Goal: Task Accomplishment & Management: Manage account settings

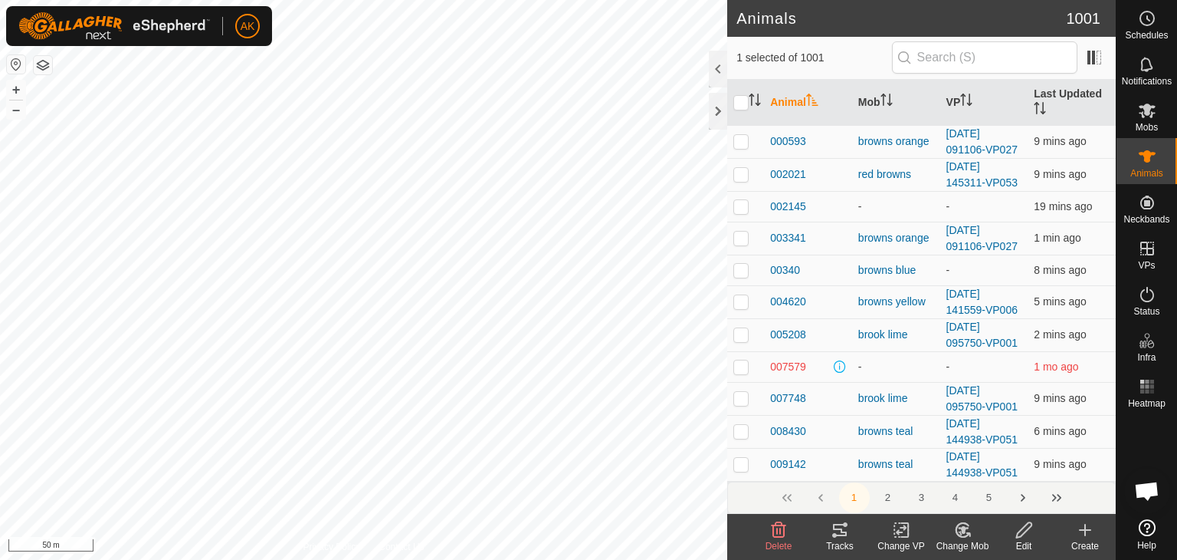
click at [956, 531] on icon at bounding box center [962, 530] width 13 height 14
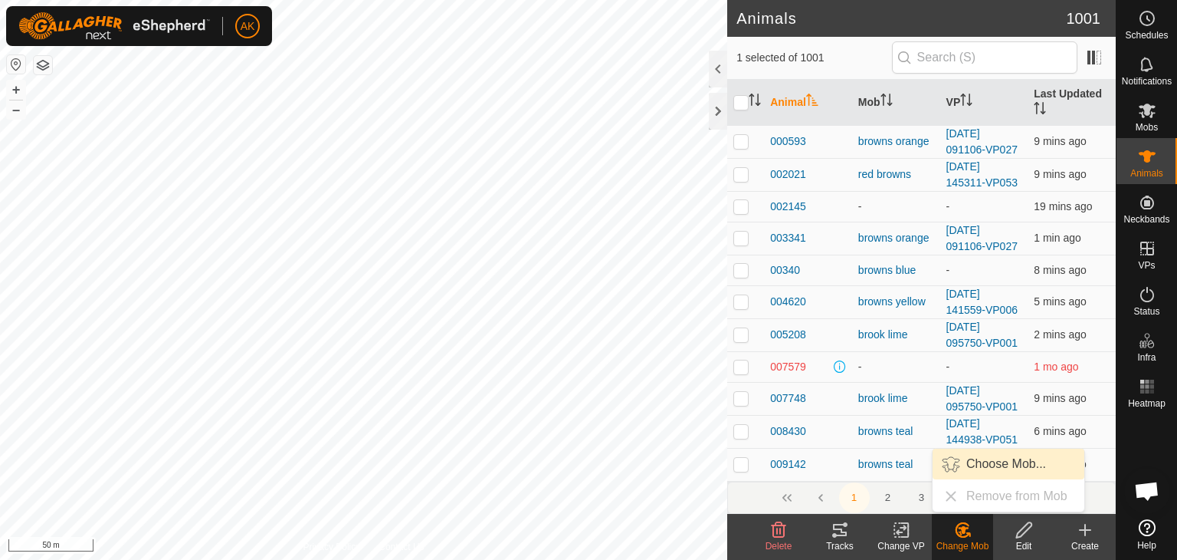
click at [981, 464] on link "Choose Mob..." at bounding box center [1009, 463] width 152 height 31
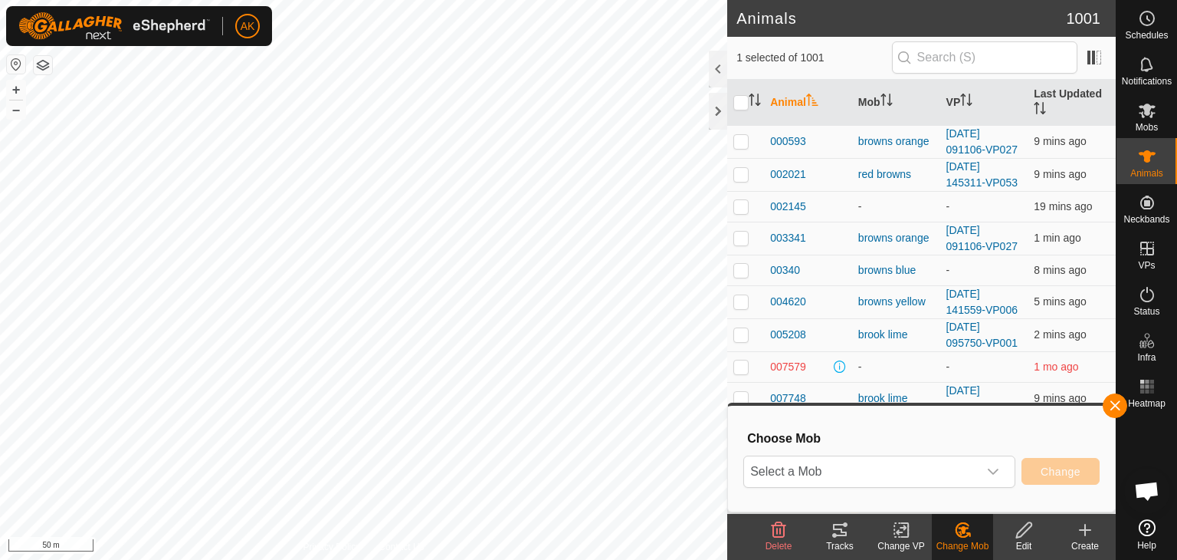
click at [43, 71] on button "button" at bounding box center [43, 65] width 18 height 18
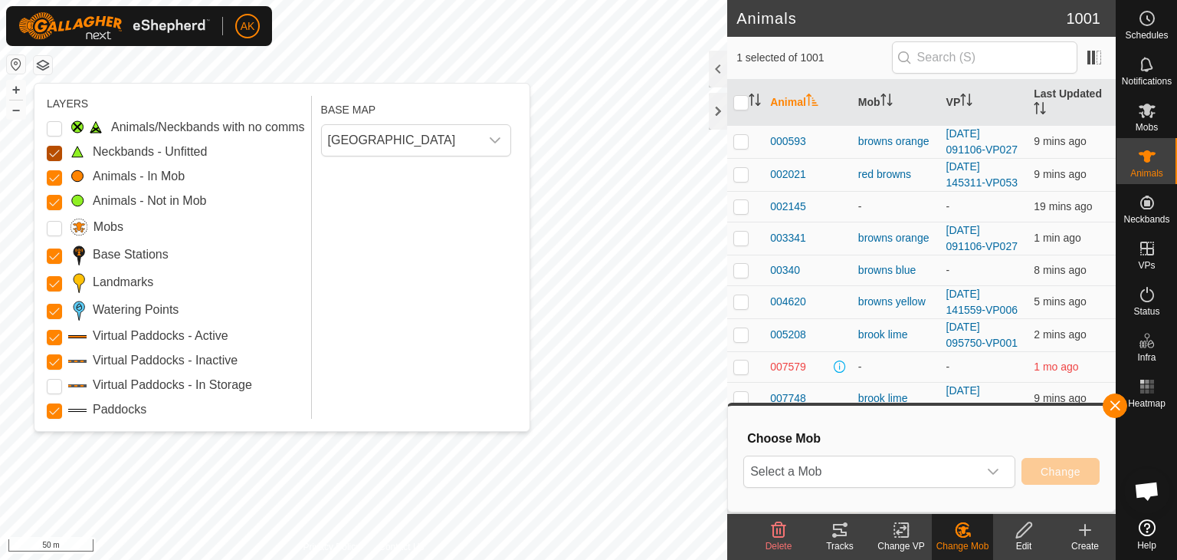
click at [54, 153] on Unfitted "Neckbands - Unfitted" at bounding box center [54, 153] width 15 height 15
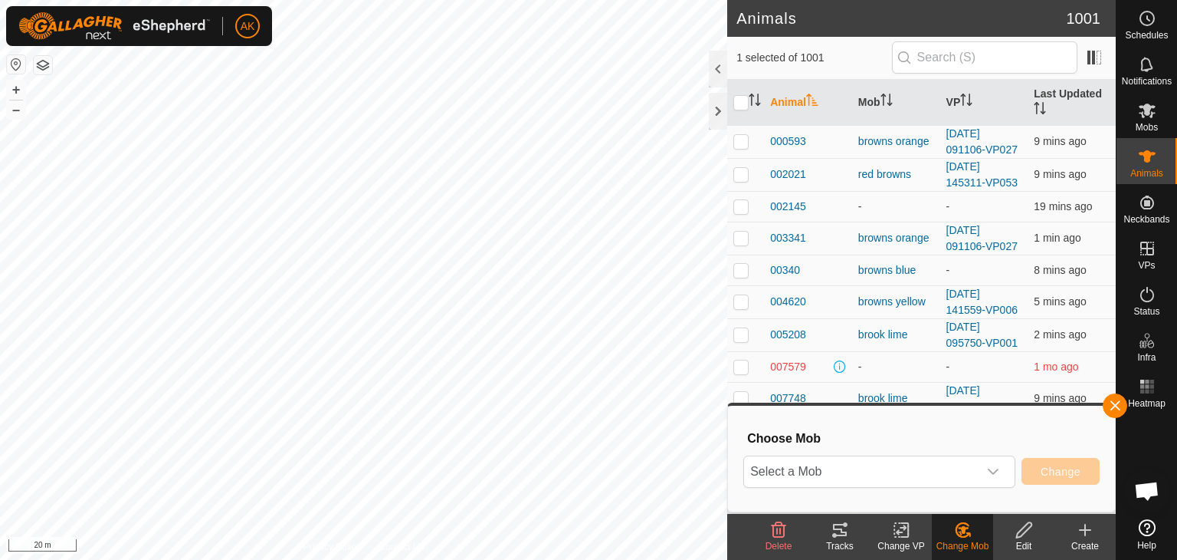
click at [969, 528] on icon at bounding box center [963, 529] width 19 height 18
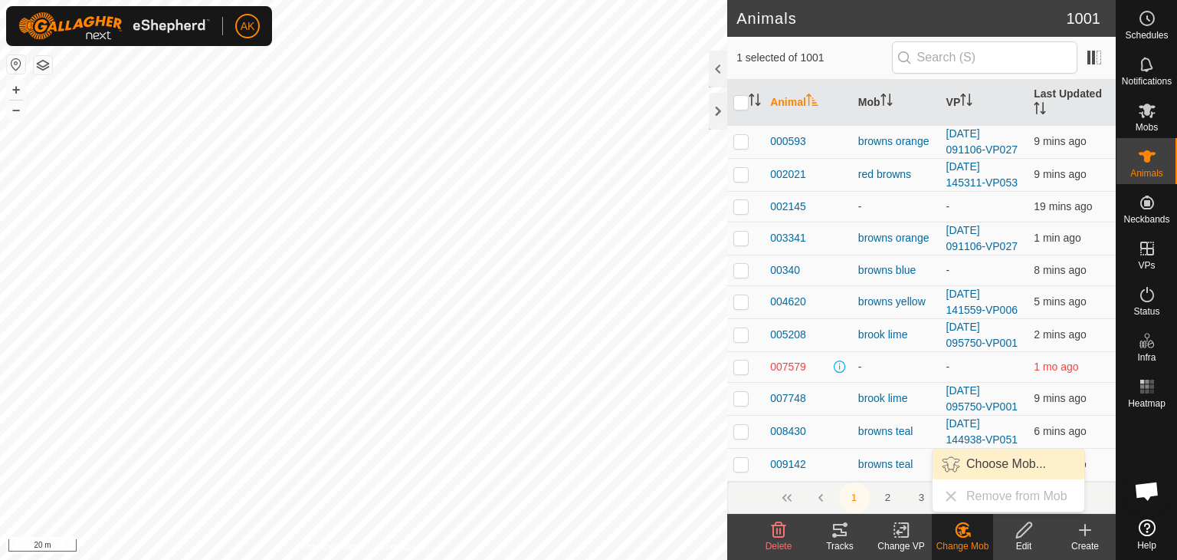
click at [994, 464] on link "Choose Mob..." at bounding box center [1009, 463] width 152 height 31
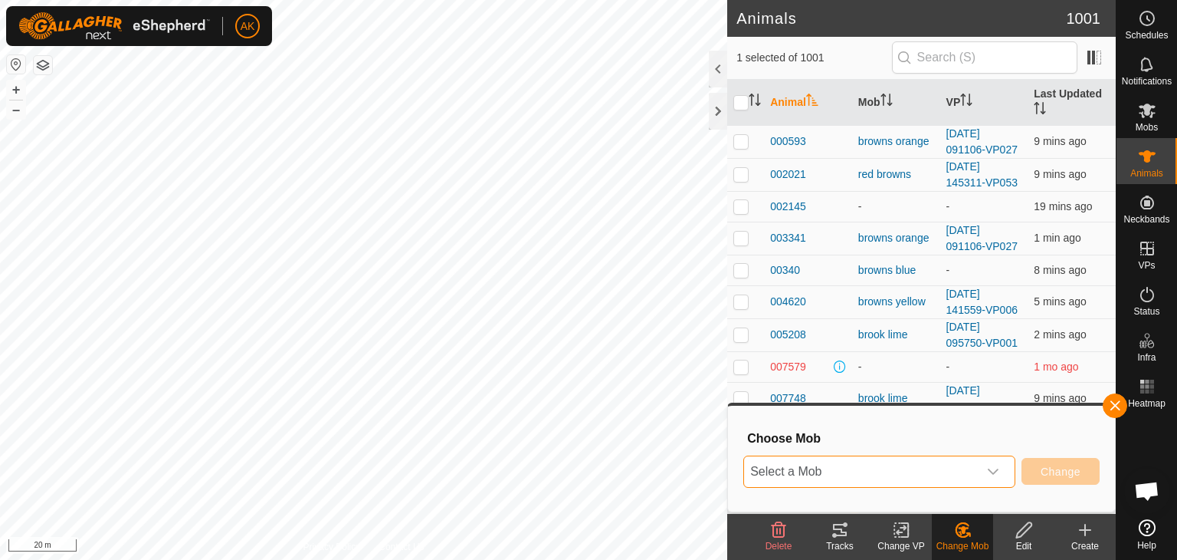
click at [966, 462] on span "Select a Mob" at bounding box center [861, 471] width 234 height 31
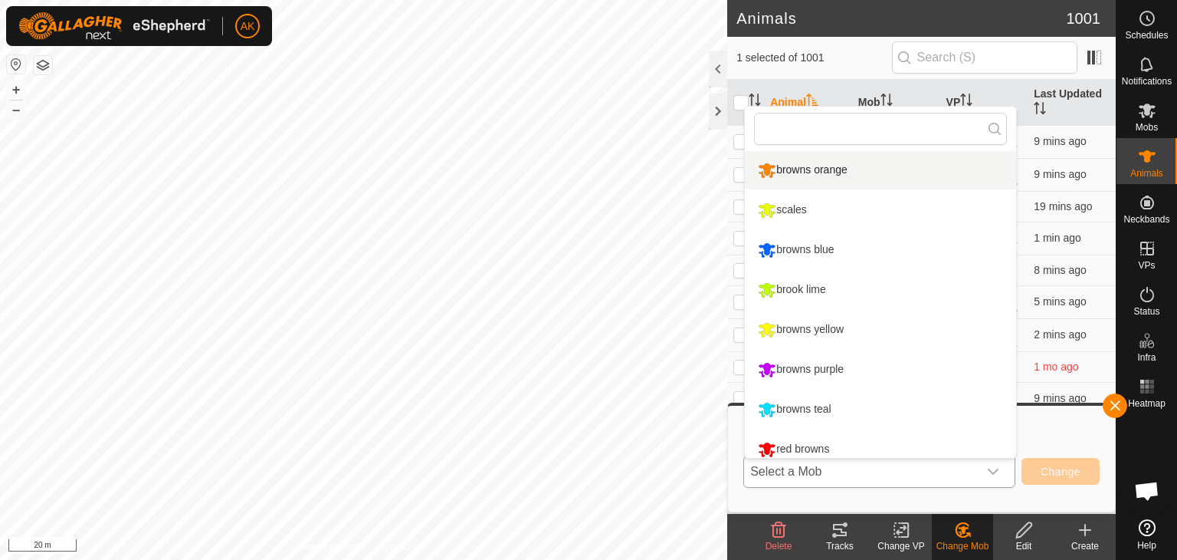
click at [822, 169] on li "browns orange" at bounding box center [880, 170] width 271 height 38
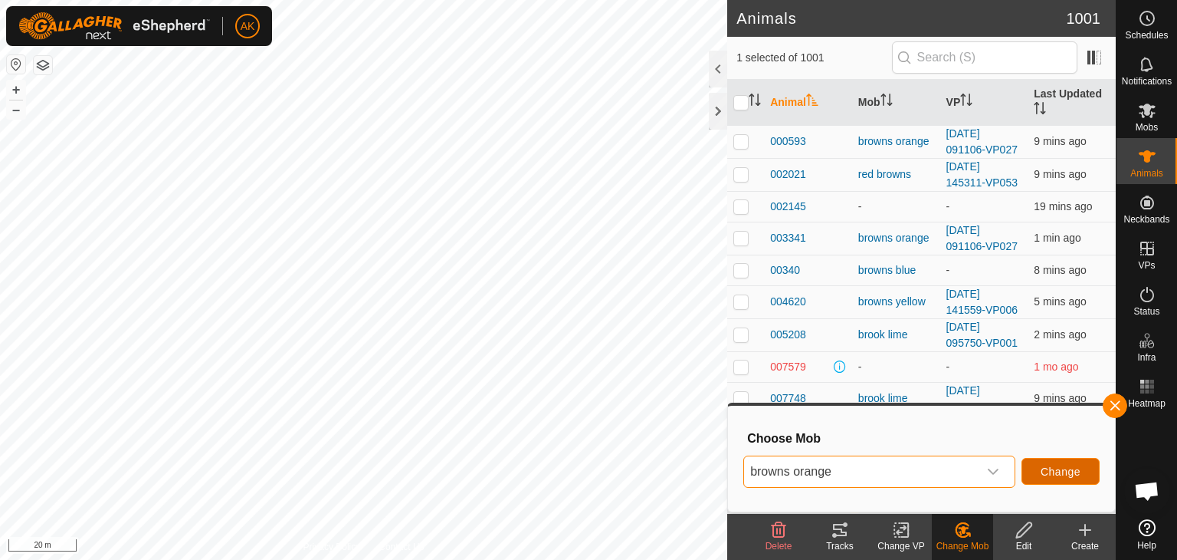
click at [1050, 467] on span "Change" at bounding box center [1061, 471] width 40 height 12
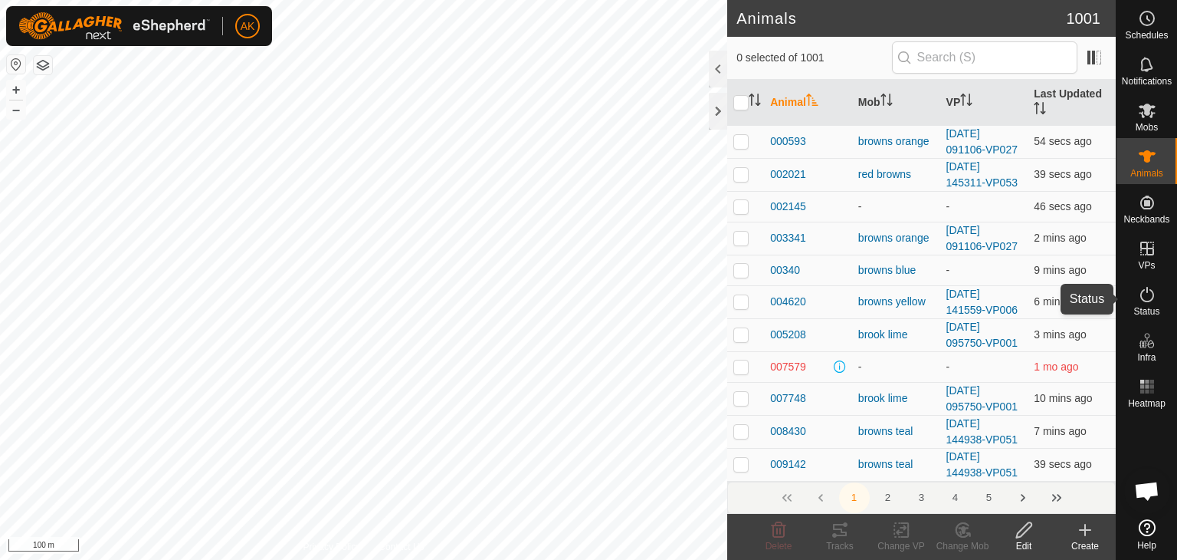
click at [1147, 292] on icon at bounding box center [1147, 294] width 18 height 18
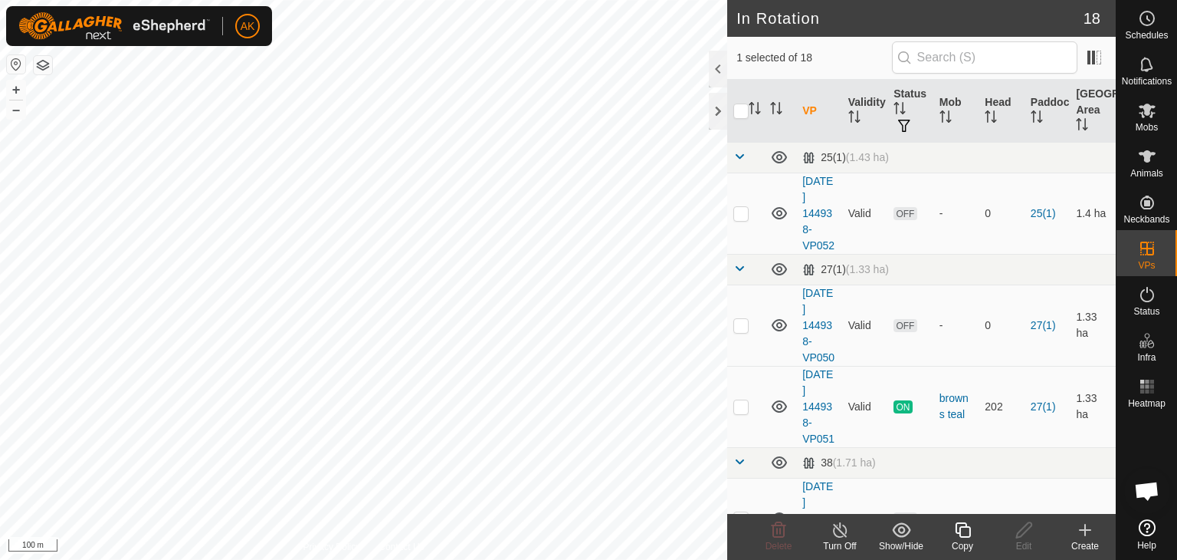
checkbox input "true"
checkbox input "false"
click at [784, 528] on icon at bounding box center [779, 529] width 15 height 15
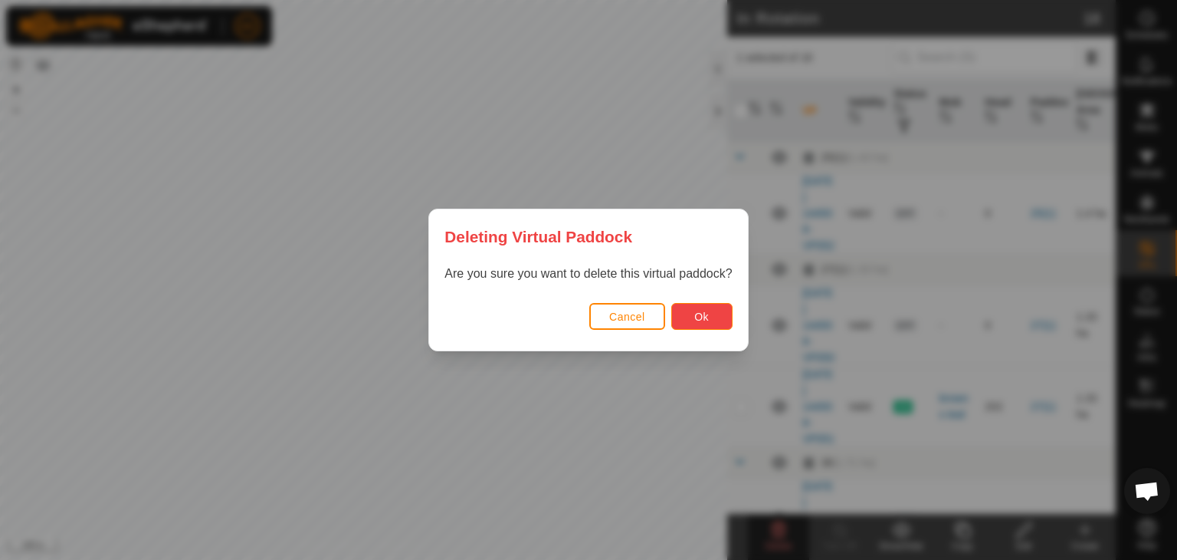
click at [727, 327] on button "Ok" at bounding box center [701, 316] width 61 height 27
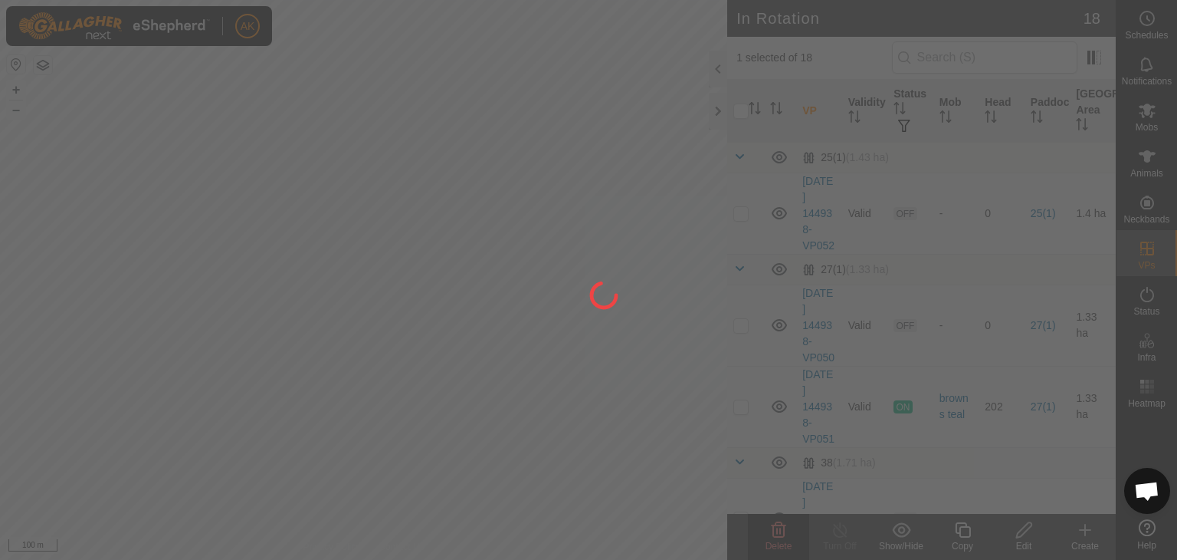
checkbox input "false"
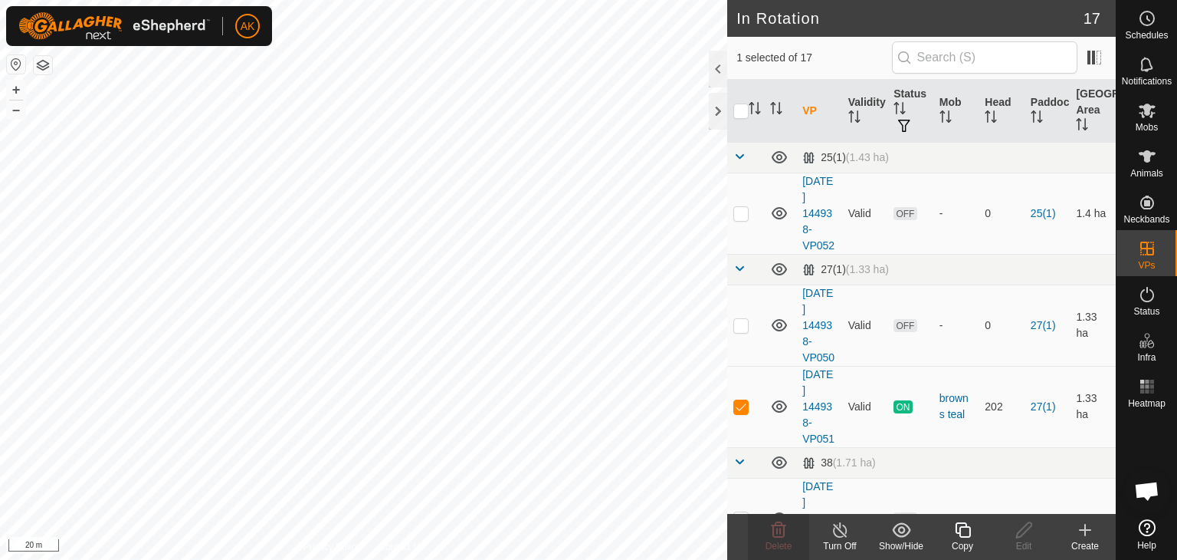
checkbox input "false"
checkbox input "true"
click at [775, 530] on icon at bounding box center [779, 529] width 18 height 18
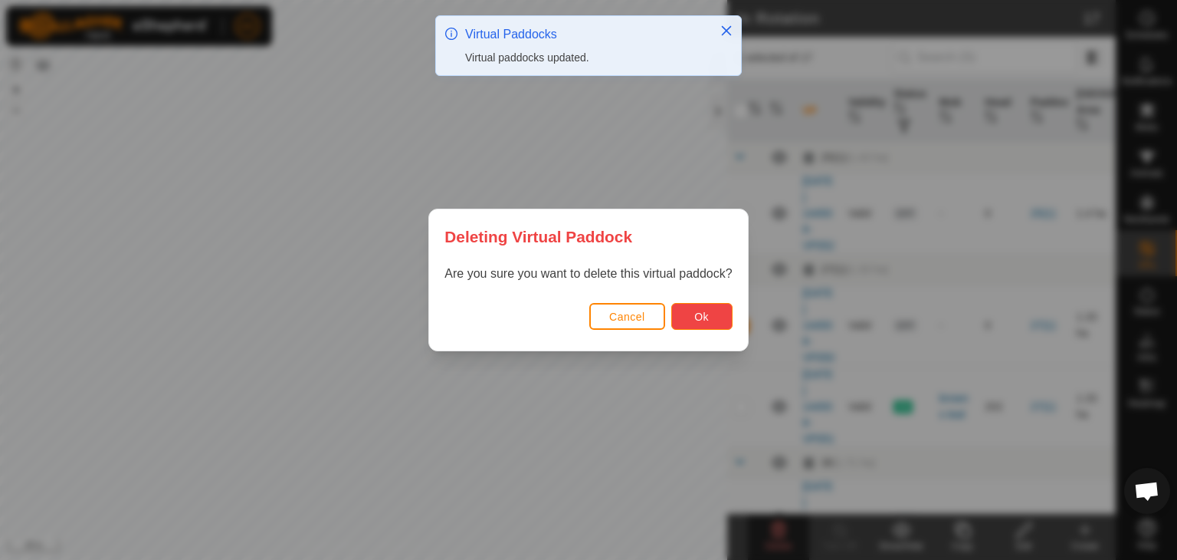
click at [703, 324] on button "Ok" at bounding box center [701, 316] width 61 height 27
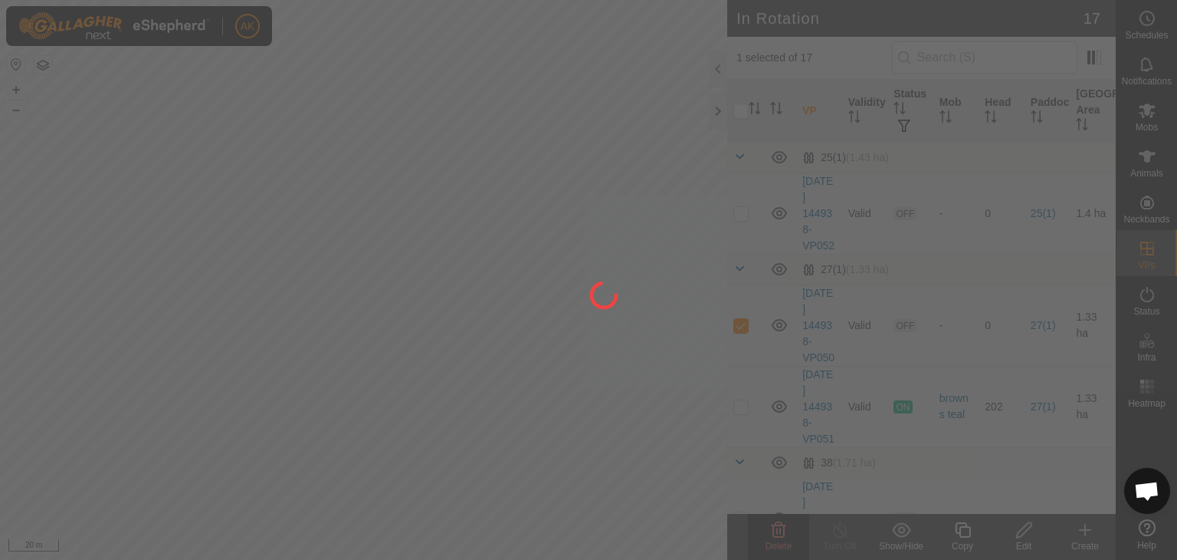
checkbox input "false"
click at [537, 416] on div "AK Schedules Notifications Mobs Animals Neckbands VPs Status Infra Heatmap Help…" at bounding box center [588, 280] width 1177 height 560
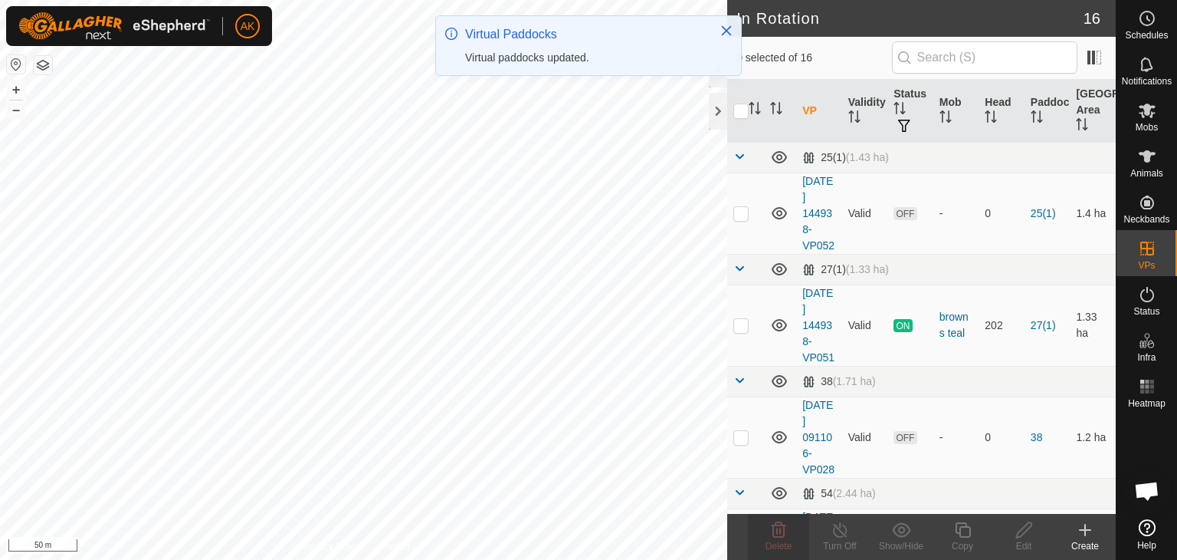
checkbox input "true"
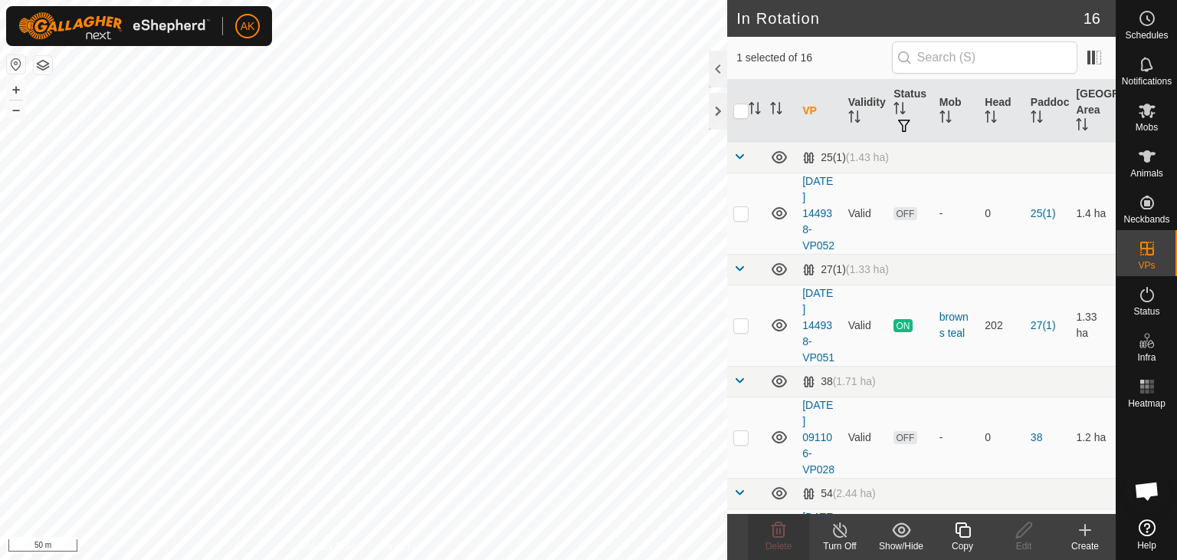
checkbox input "true"
checkbox input "false"
click at [773, 531] on icon at bounding box center [779, 529] width 15 height 15
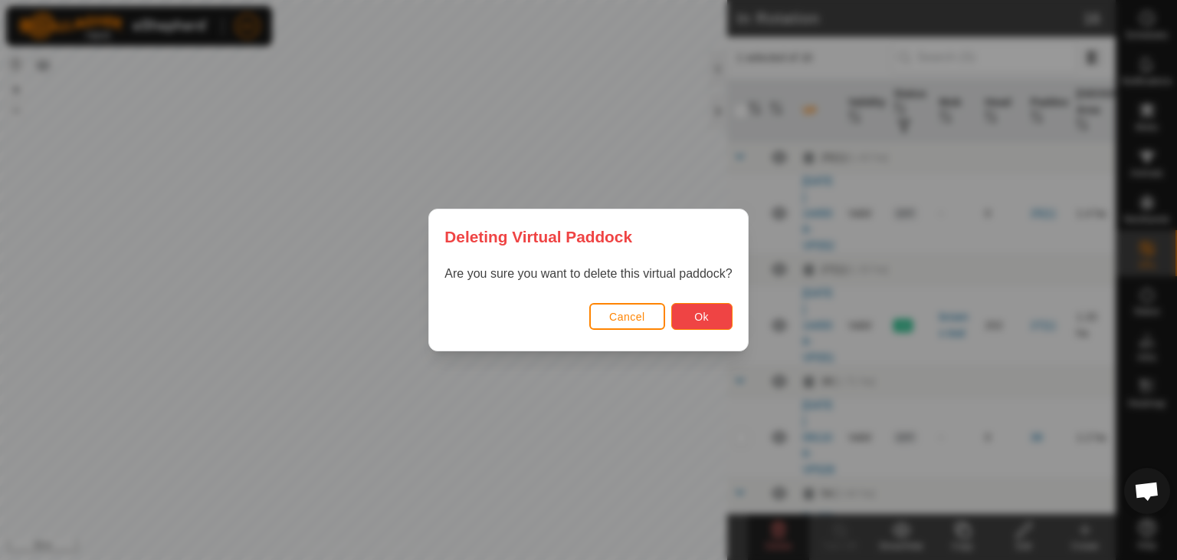
click at [708, 325] on button "Ok" at bounding box center [701, 316] width 61 height 27
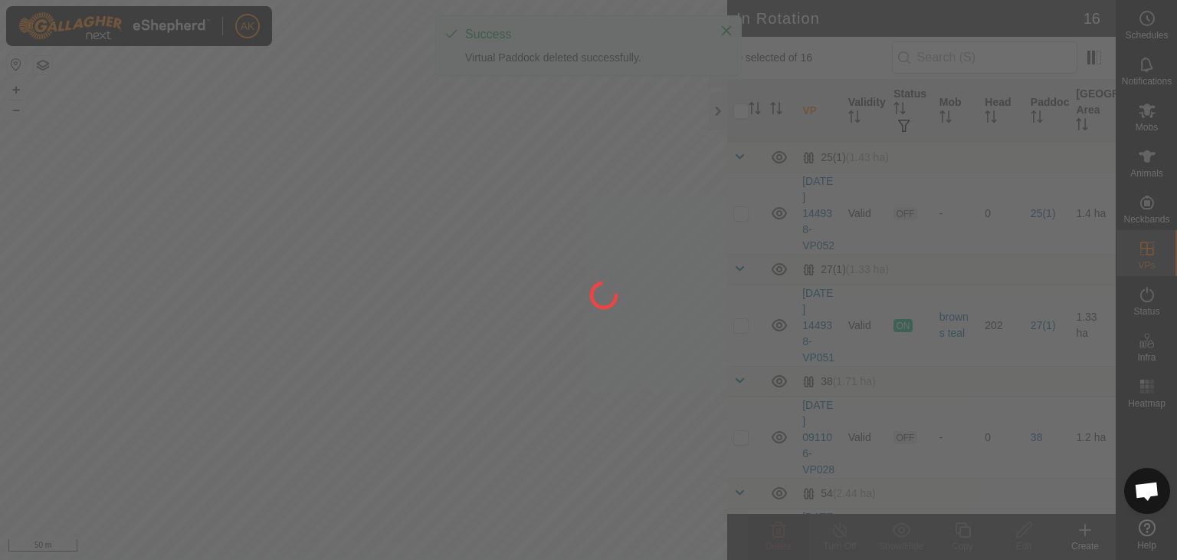
checkbox input "false"
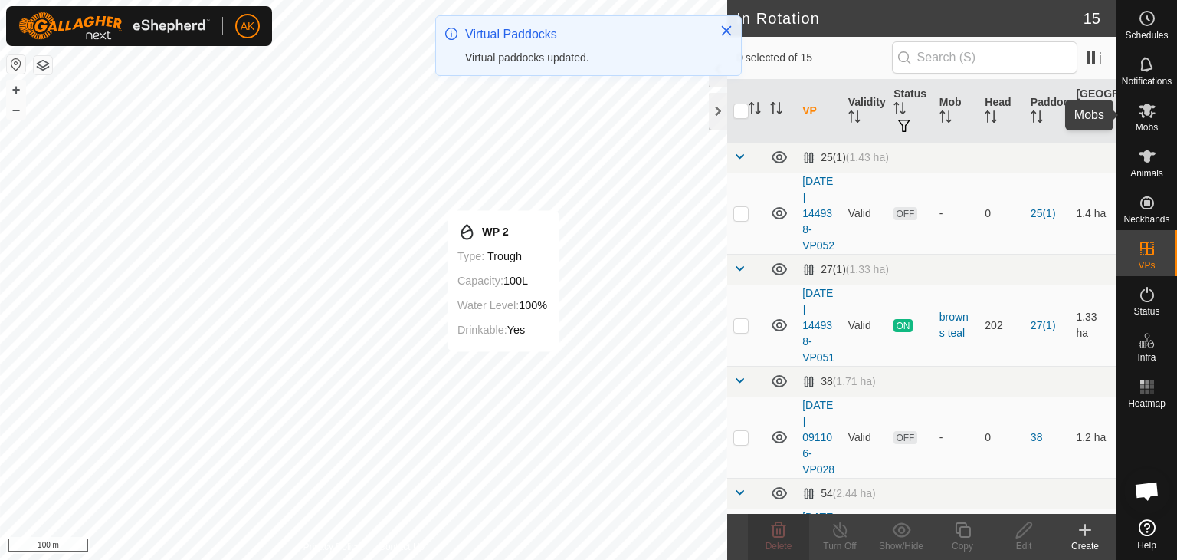
click at [1147, 113] on icon at bounding box center [1147, 110] width 17 height 15
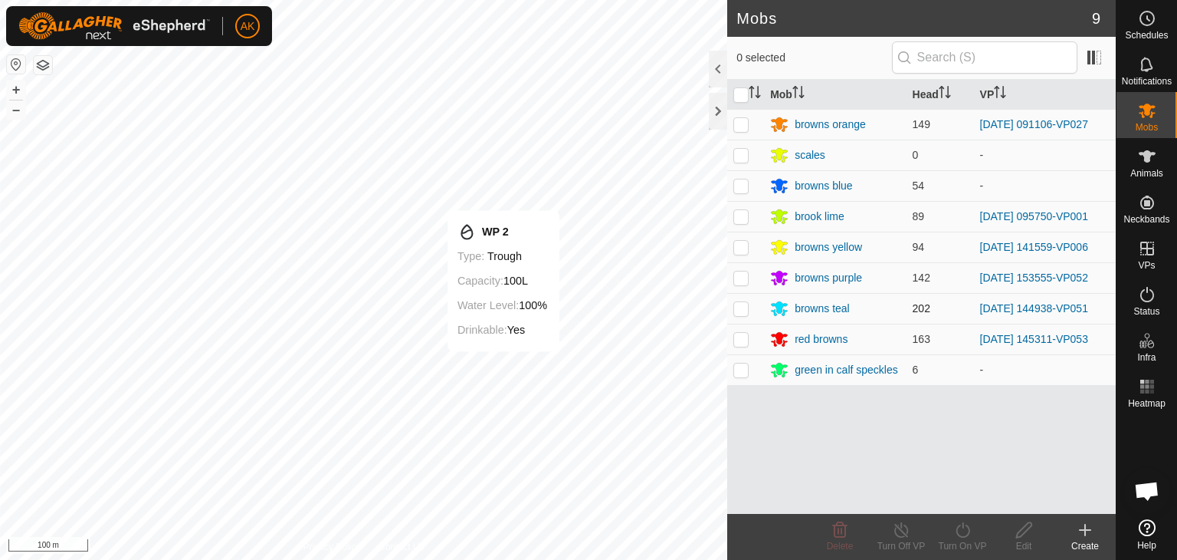
click at [741, 308] on p-checkbox at bounding box center [741, 308] width 15 height 12
checkbox input "true"
click at [952, 523] on turn-on-svg-icon at bounding box center [962, 529] width 61 height 18
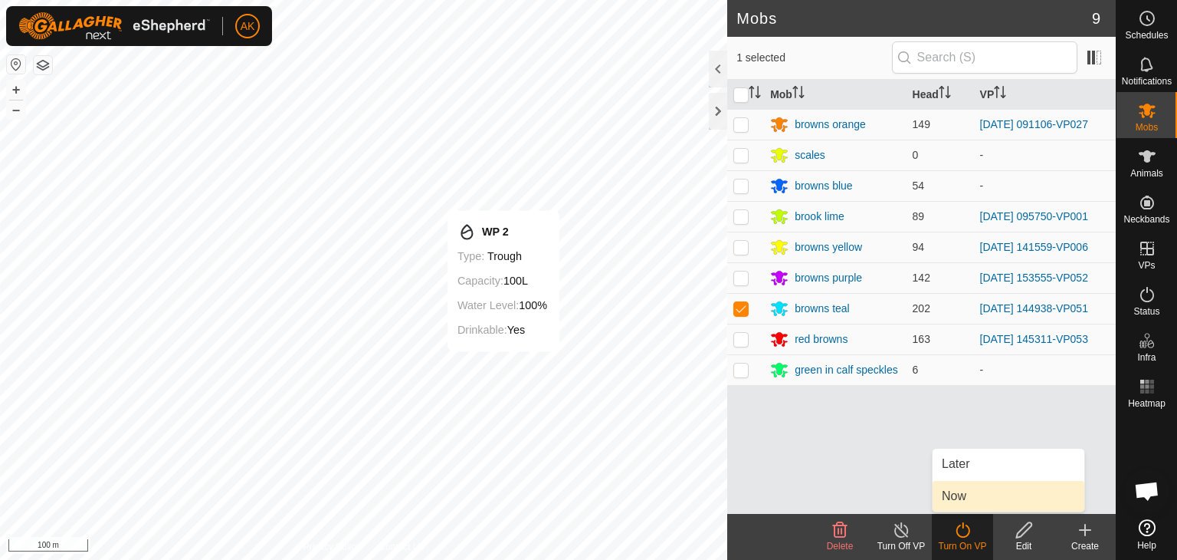
click at [960, 497] on link "Now" at bounding box center [1009, 496] width 152 height 31
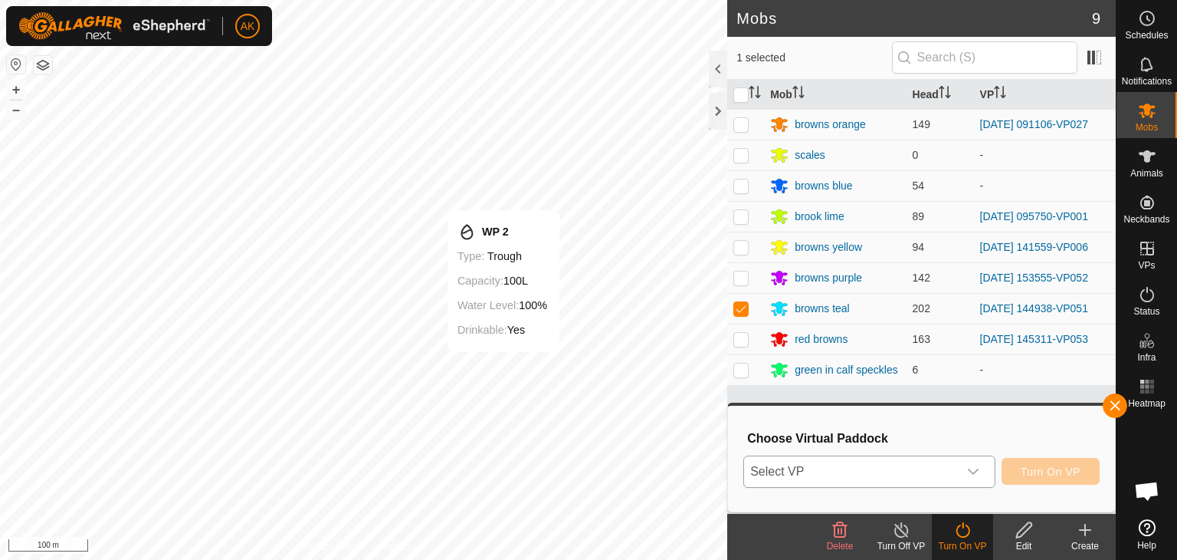
click at [857, 467] on span "Select VP" at bounding box center [851, 471] width 214 height 31
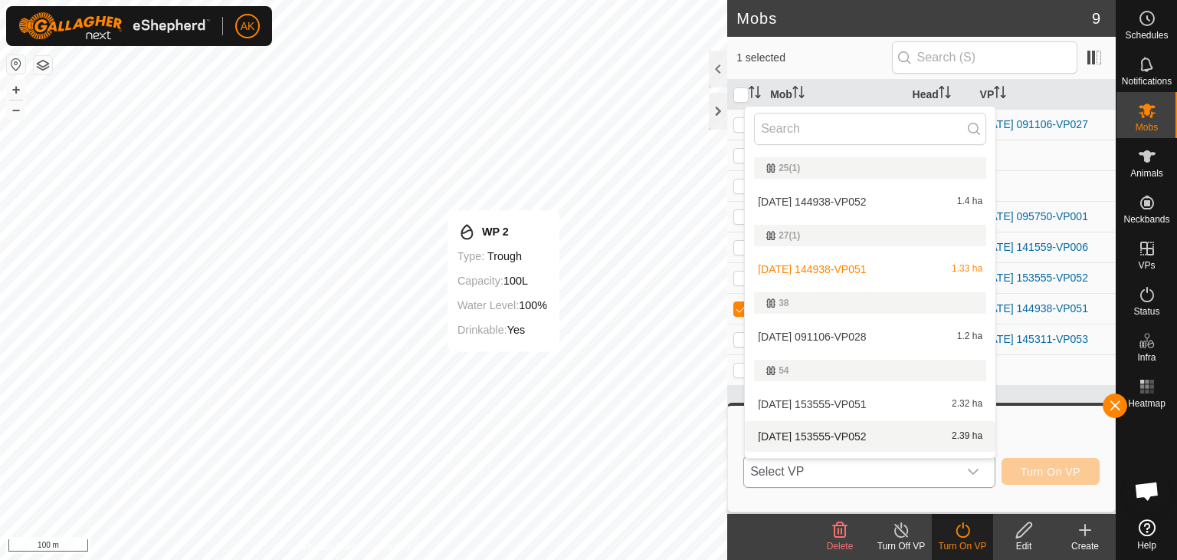
scroll to position [26, 0]
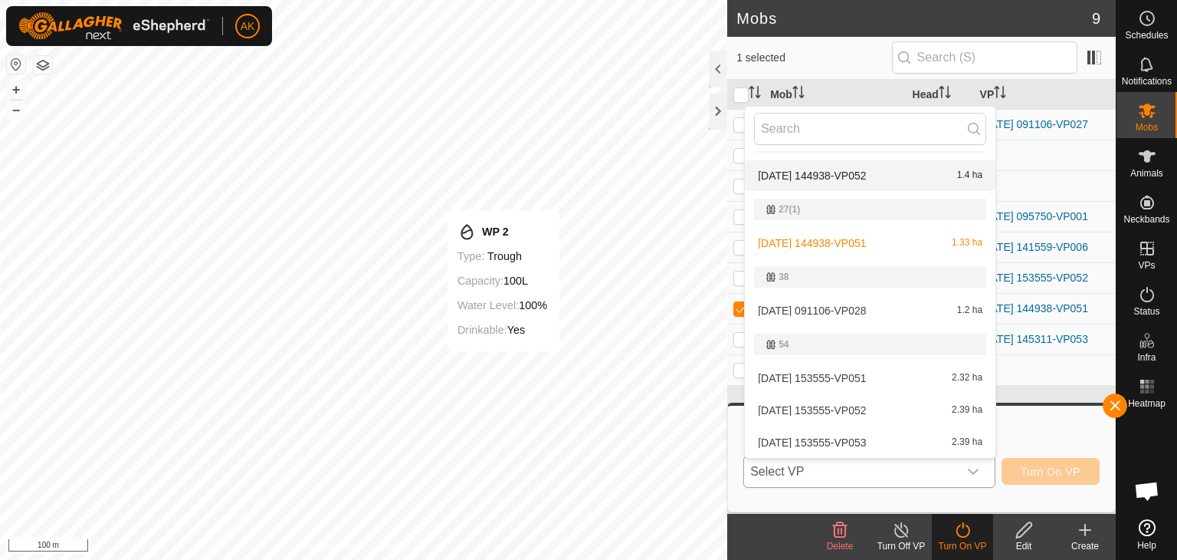
click at [829, 174] on li "2025-09-06 144938-VP052 1.4 ha" at bounding box center [870, 175] width 251 height 31
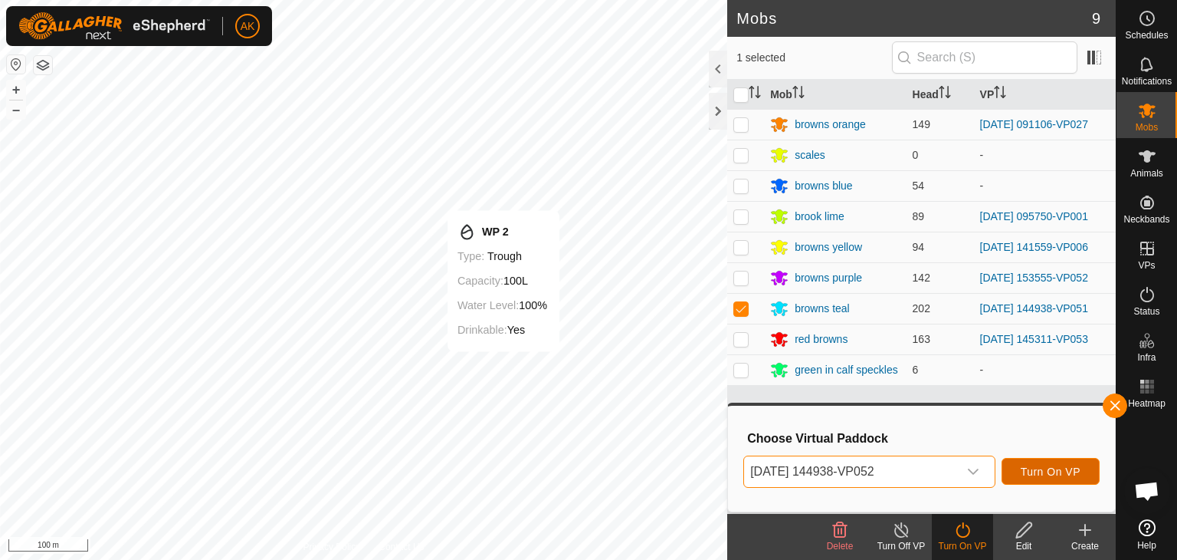
click at [1042, 473] on span "Turn On VP" at bounding box center [1051, 471] width 60 height 12
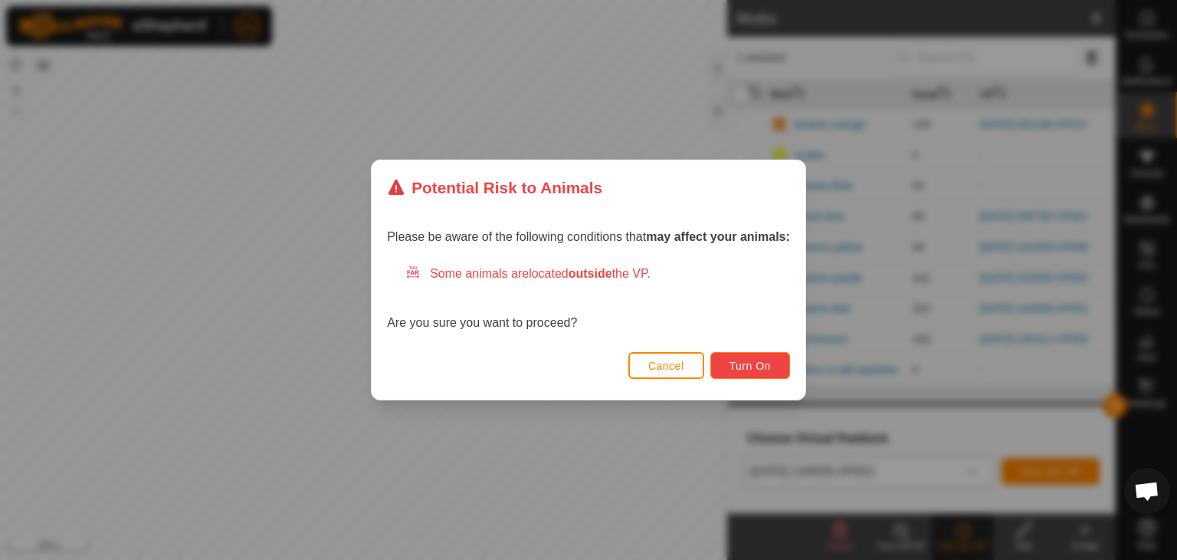
click at [762, 369] on span "Turn On" at bounding box center [750, 365] width 41 height 12
